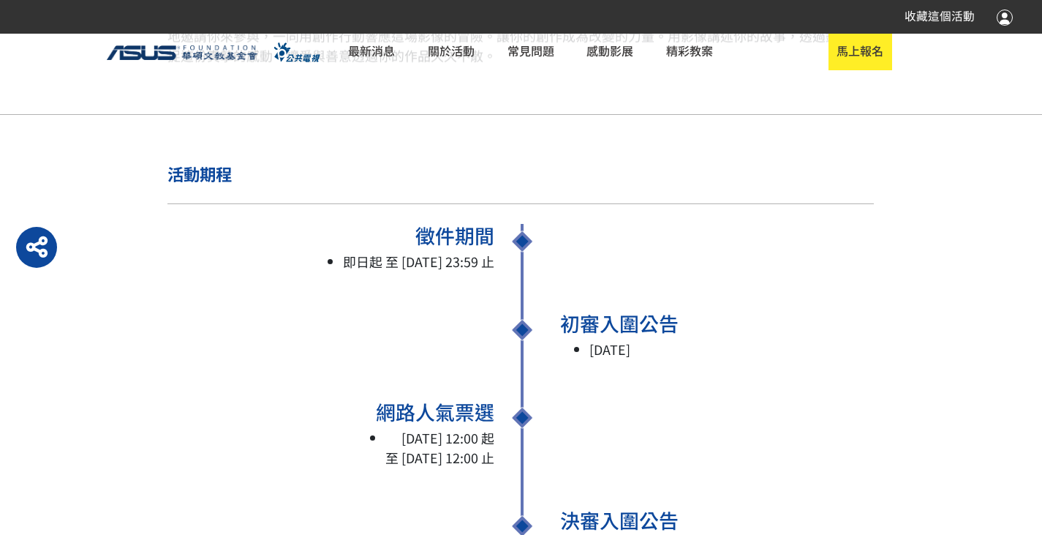
scroll to position [1243, 0]
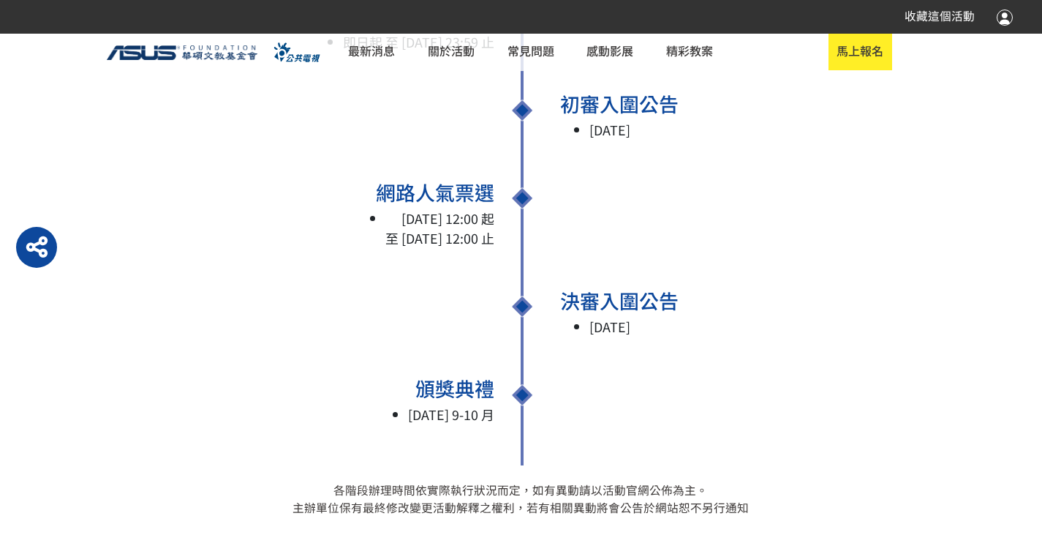
click at [453, 227] on li "[DATE] 12:00 起 至 [DATE] 12:00 止" at bounding box center [439, 227] width 109 height 39
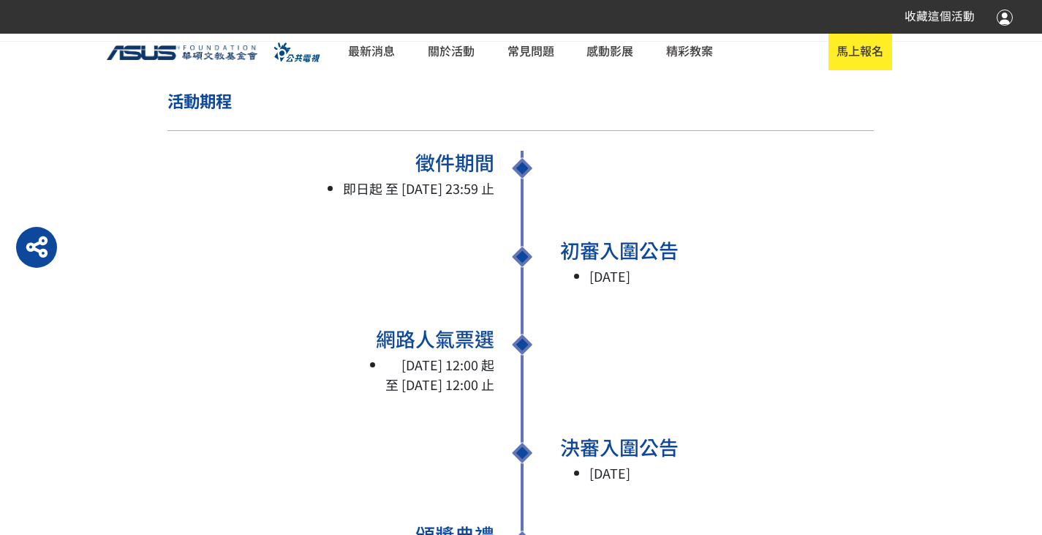
click at [447, 327] on div "初審入圍公告 [DATE] 初審入圍公告 [DATE]" at bounding box center [521, 381] width 707 height 108
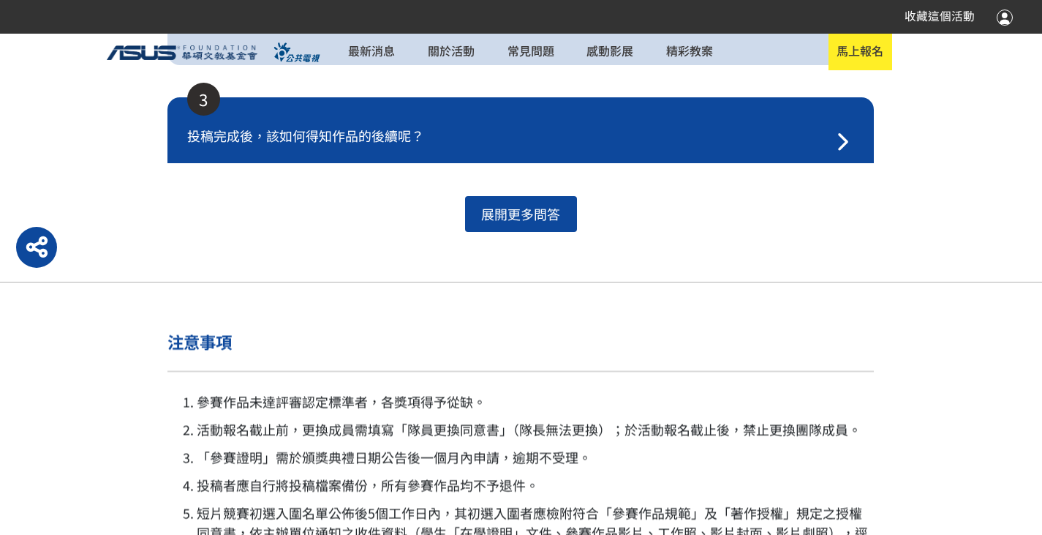
scroll to position [3292, 0]
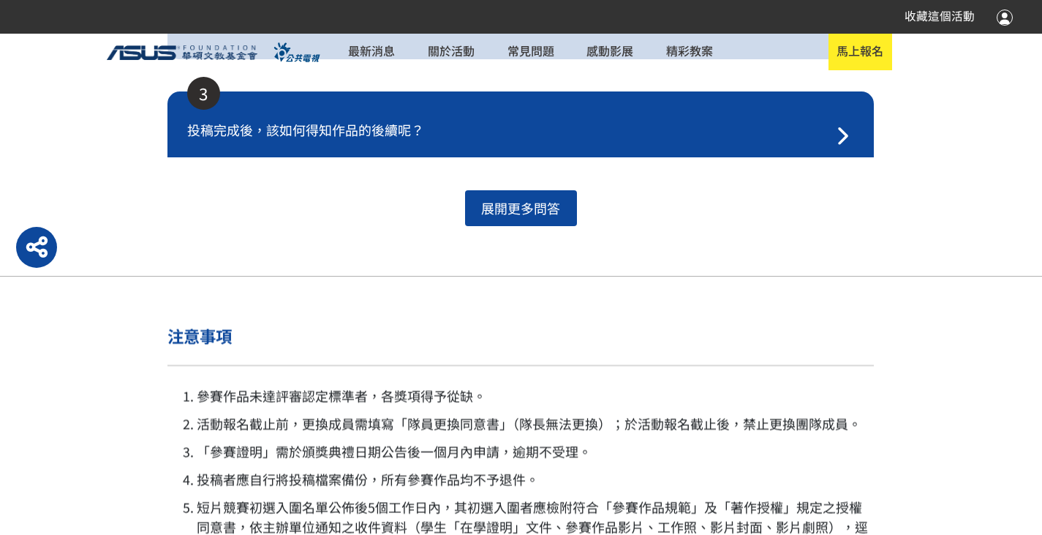
click at [848, 130] on icon "button" at bounding box center [843, 137] width 12 height 20
click at [782, 137] on span "投稿完成後，該如何得知作品的後續呢？" at bounding box center [508, 130] width 643 height 20
click at [846, 132] on icon "button" at bounding box center [844, 137] width 18 height 20
click at [530, 206] on span "展開更多問答" at bounding box center [521, 207] width 79 height 19
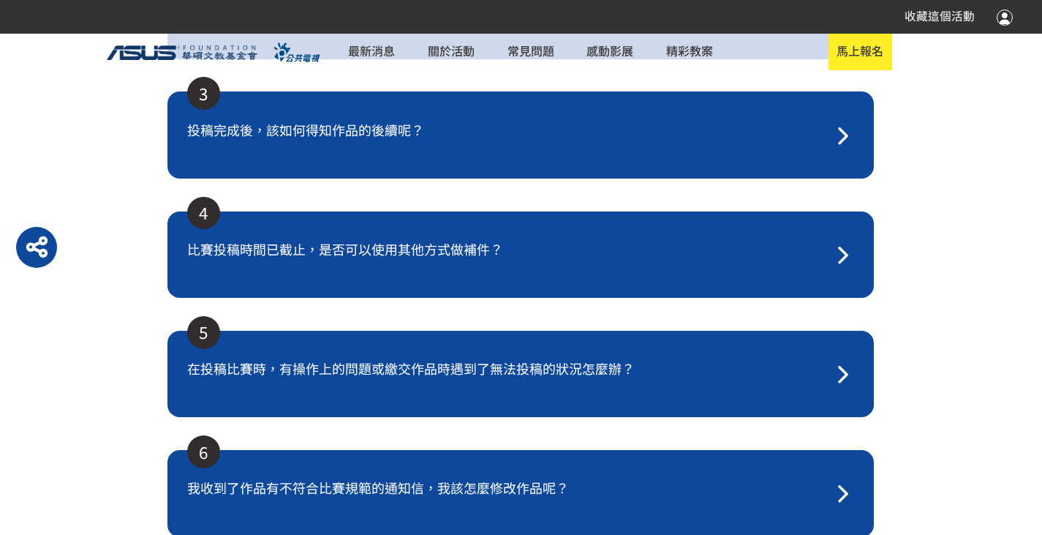
click at [832, 129] on button "button" at bounding box center [842, 135] width 25 height 31
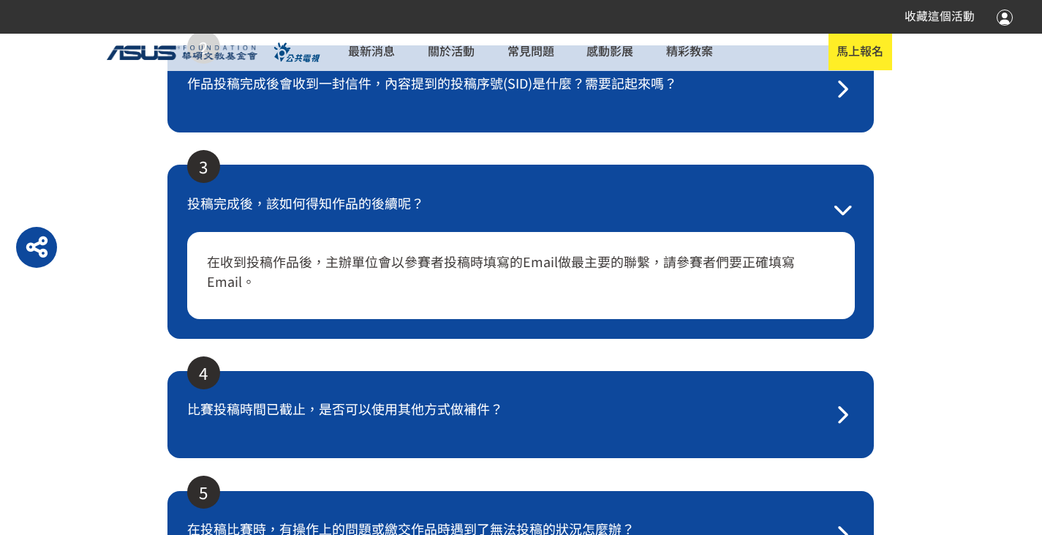
click at [840, 234] on div "在收到投稿作品後，主辦單位會以參賽者投稿時填寫的Email做最主要的聯繫，請參賽者們要正確填寫Email。" at bounding box center [521, 275] width 668 height 87
click at [838, 214] on icon "button" at bounding box center [844, 210] width 18 height 20
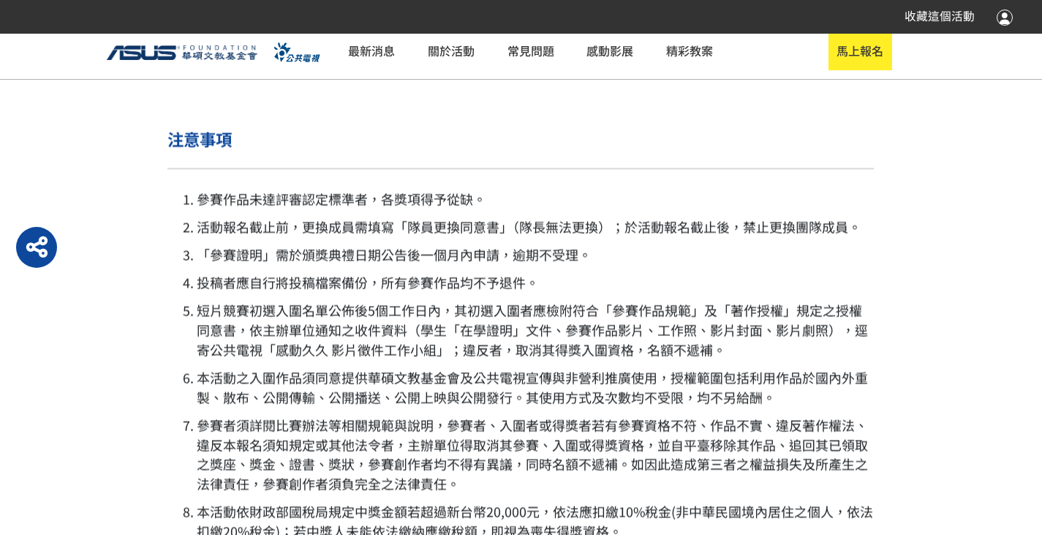
scroll to position [3950, 0]
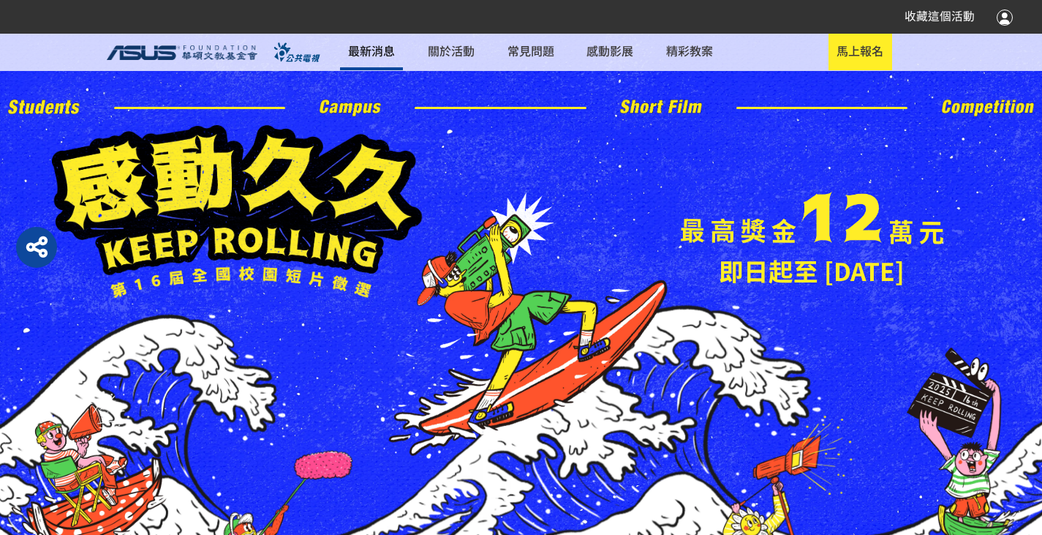
click at [374, 50] on link "最新消息" at bounding box center [371, 52] width 63 height 37
click at [373, 48] on link "最新消息" at bounding box center [371, 52] width 63 height 37
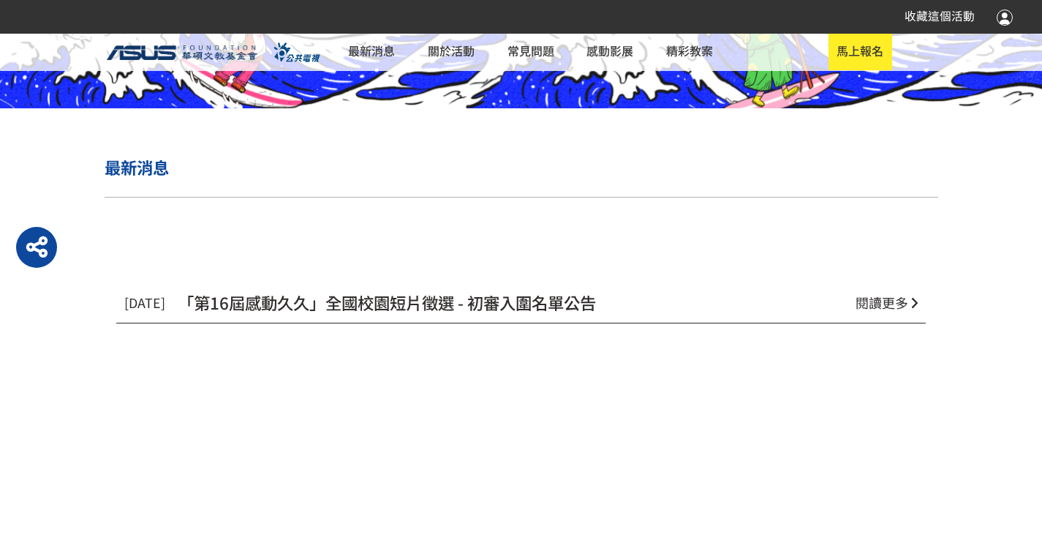
click at [612, 295] on link "「第16屆感動久久」全國校園短片徵選 - 初審入圍名單公告" at bounding box center [395, 301] width 434 height 23
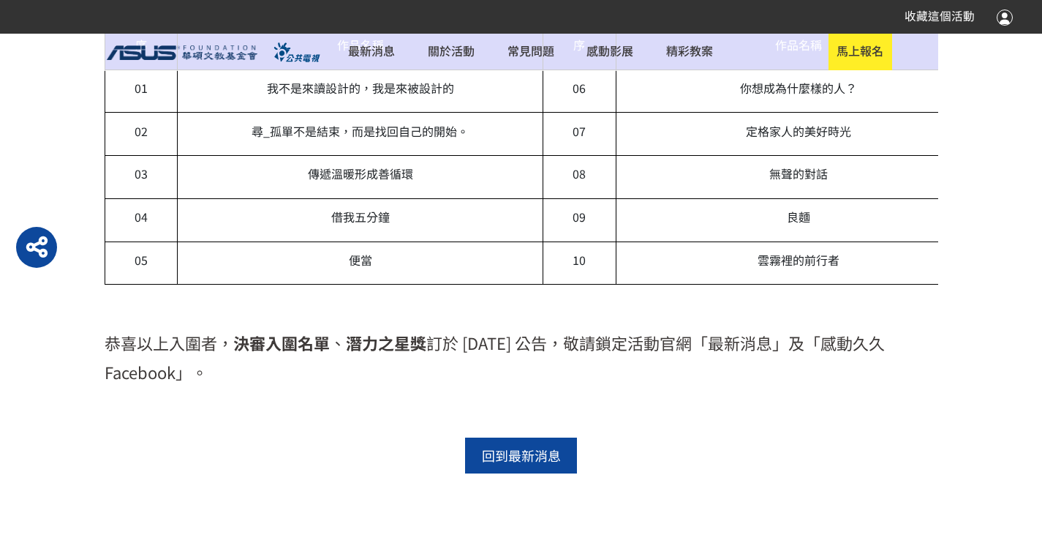
scroll to position [1682, 0]
